Goal: Navigation & Orientation: Go to known website

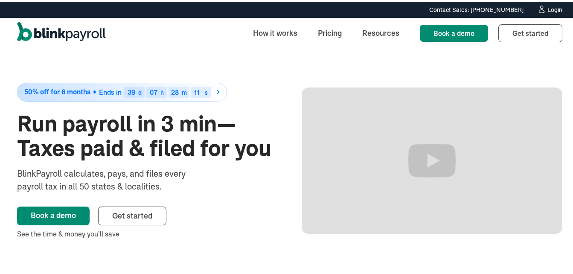
click at [551, 9] on div "Login" at bounding box center [555, 8] width 15 height 6
